Goal: Obtain resource: Download file/media

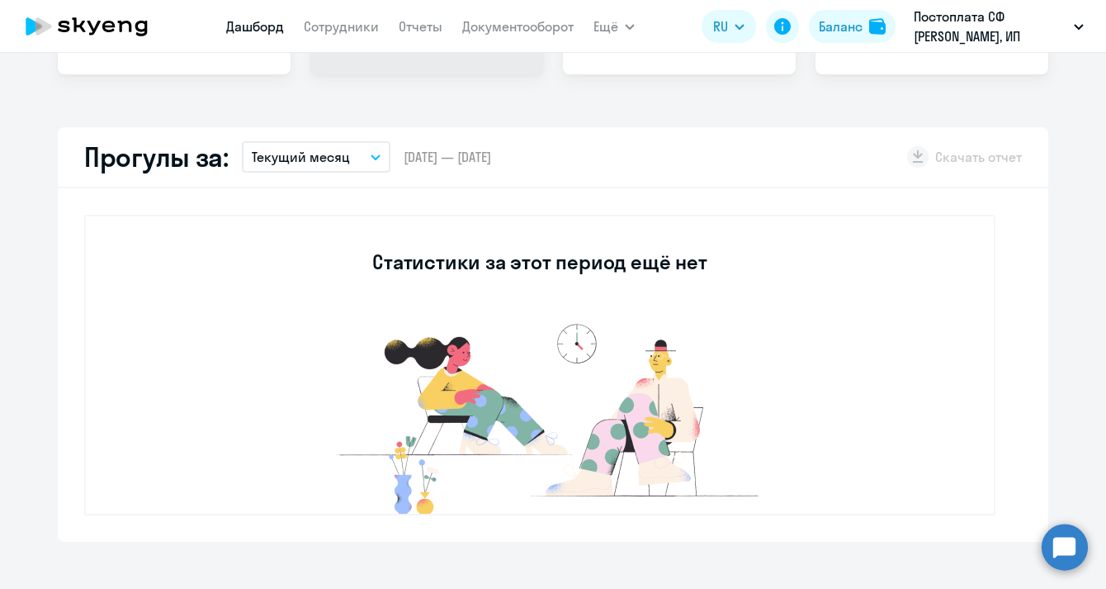
select select "30"
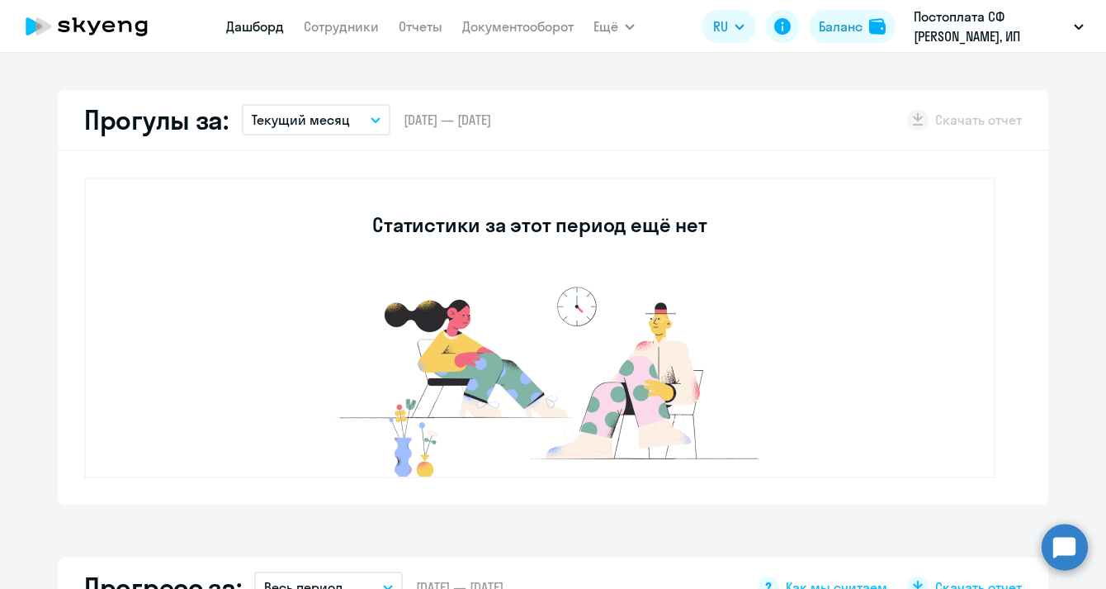
scroll to position [165, 0]
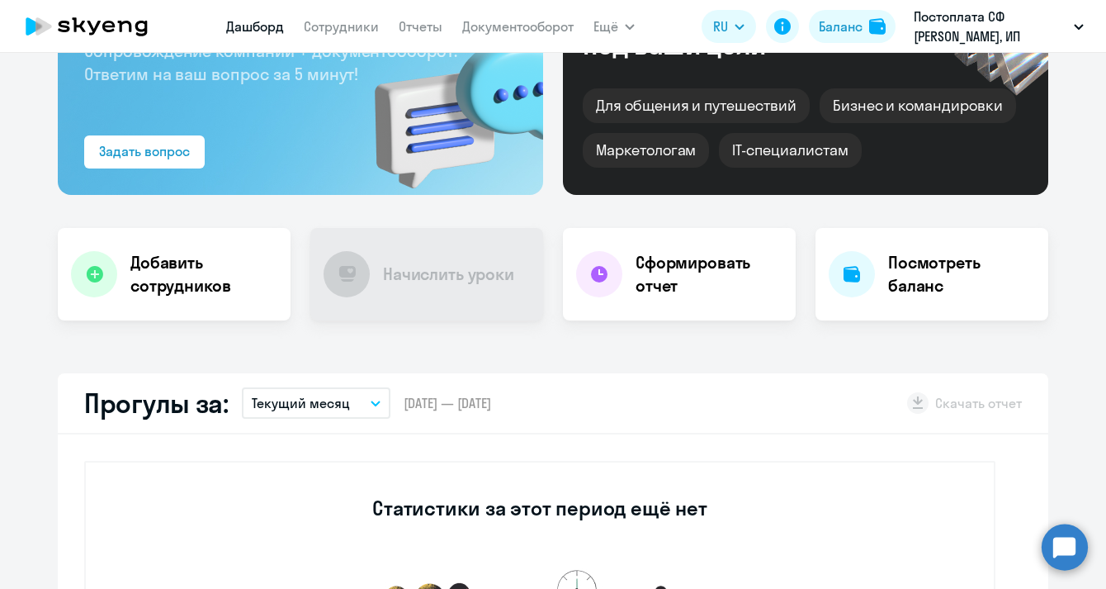
click at [534, 17] on app-menu-item-link "Документооборот" at bounding box center [517, 27] width 111 height 21
click at [534, 26] on link "Документооборот" at bounding box center [517, 26] width 111 height 17
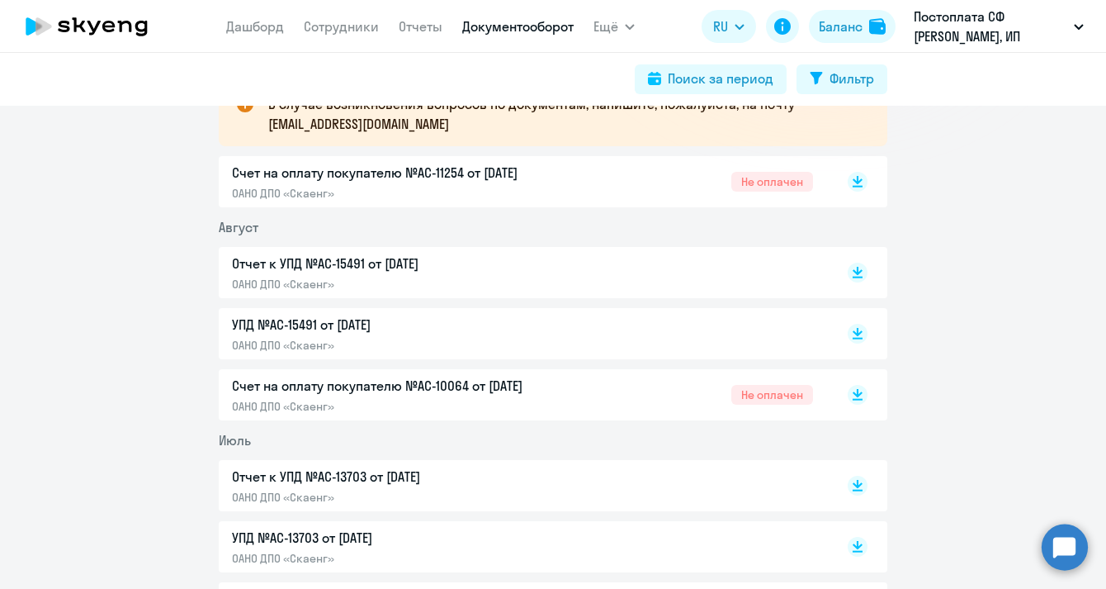
scroll to position [322, 0]
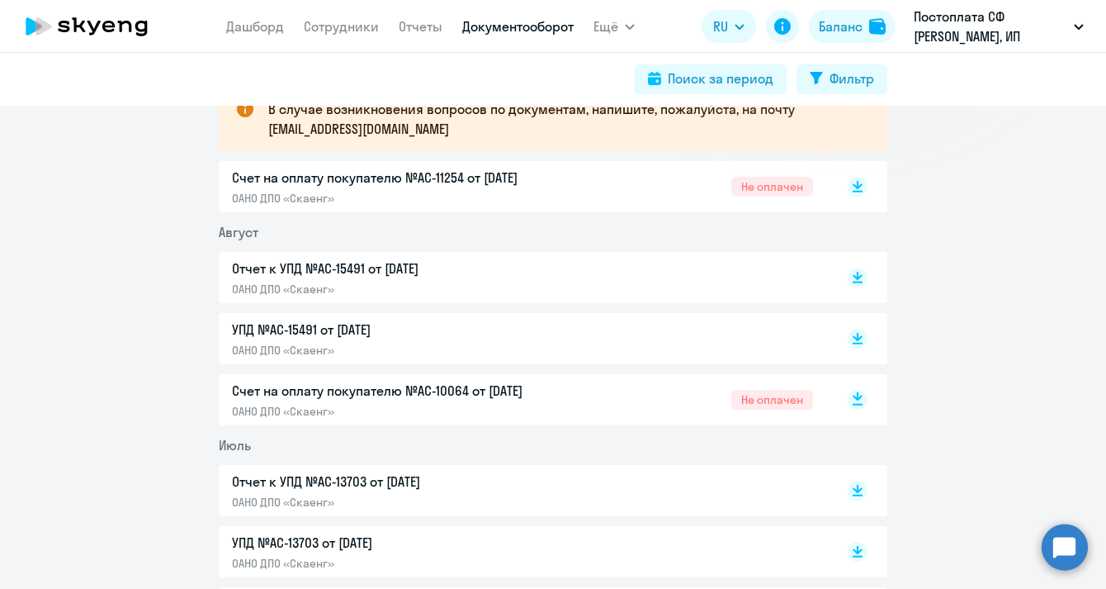
click at [855, 401] on rect at bounding box center [858, 400] width 20 height 20
click at [857, 182] on icon at bounding box center [858, 183] width 10 height 8
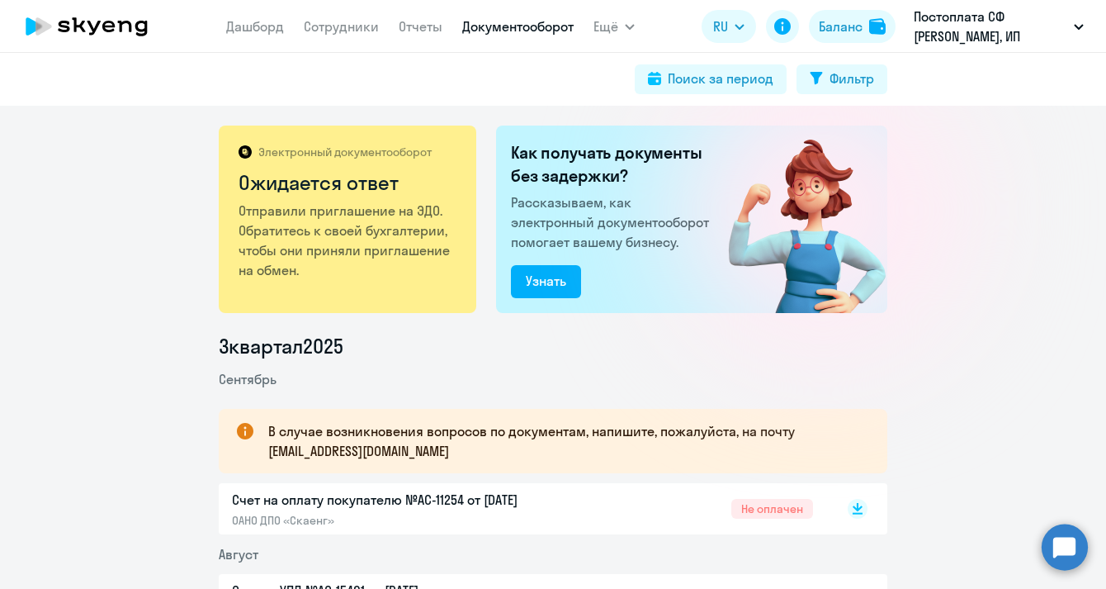
scroll to position [0, 0]
click at [129, 24] on icon at bounding box center [125, 27] width 14 height 12
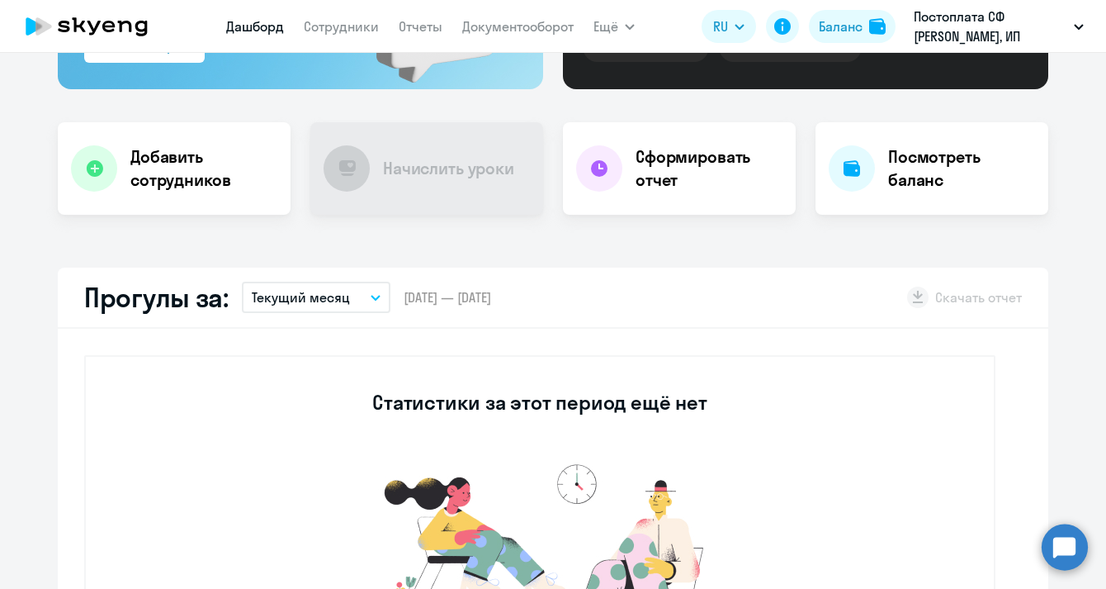
select select "30"
